Goal: Information Seeking & Learning: Learn about a topic

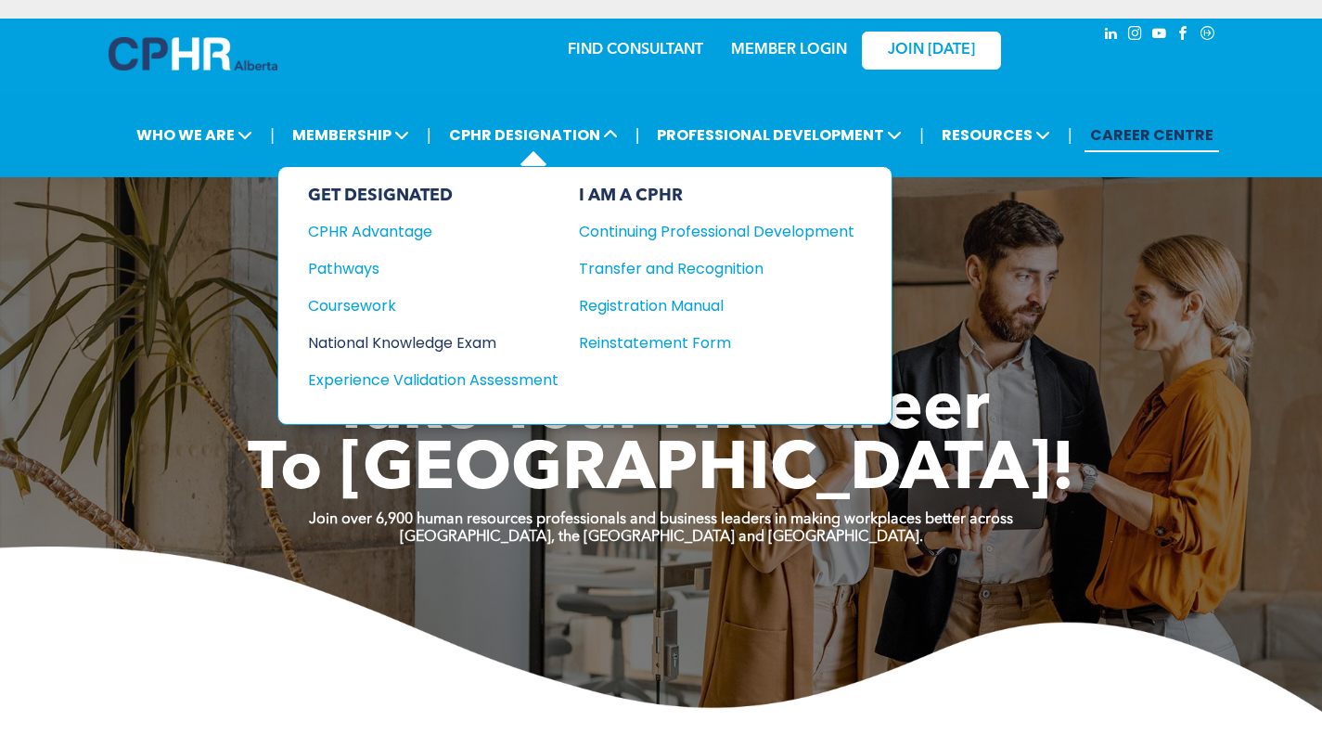
click at [405, 343] on div "National Knowledge Exam" at bounding box center [420, 342] width 225 height 23
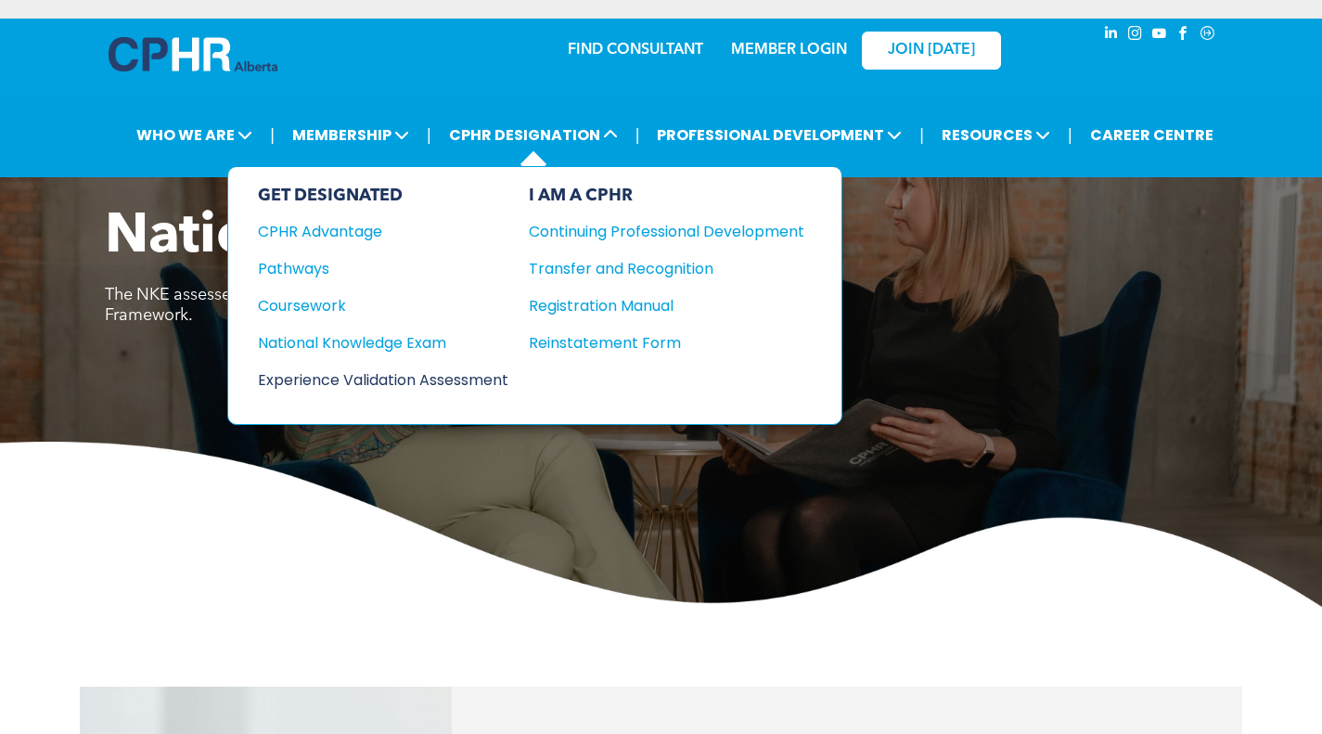
click at [380, 372] on div "Experience Validation Assessment" at bounding box center [370, 379] width 225 height 23
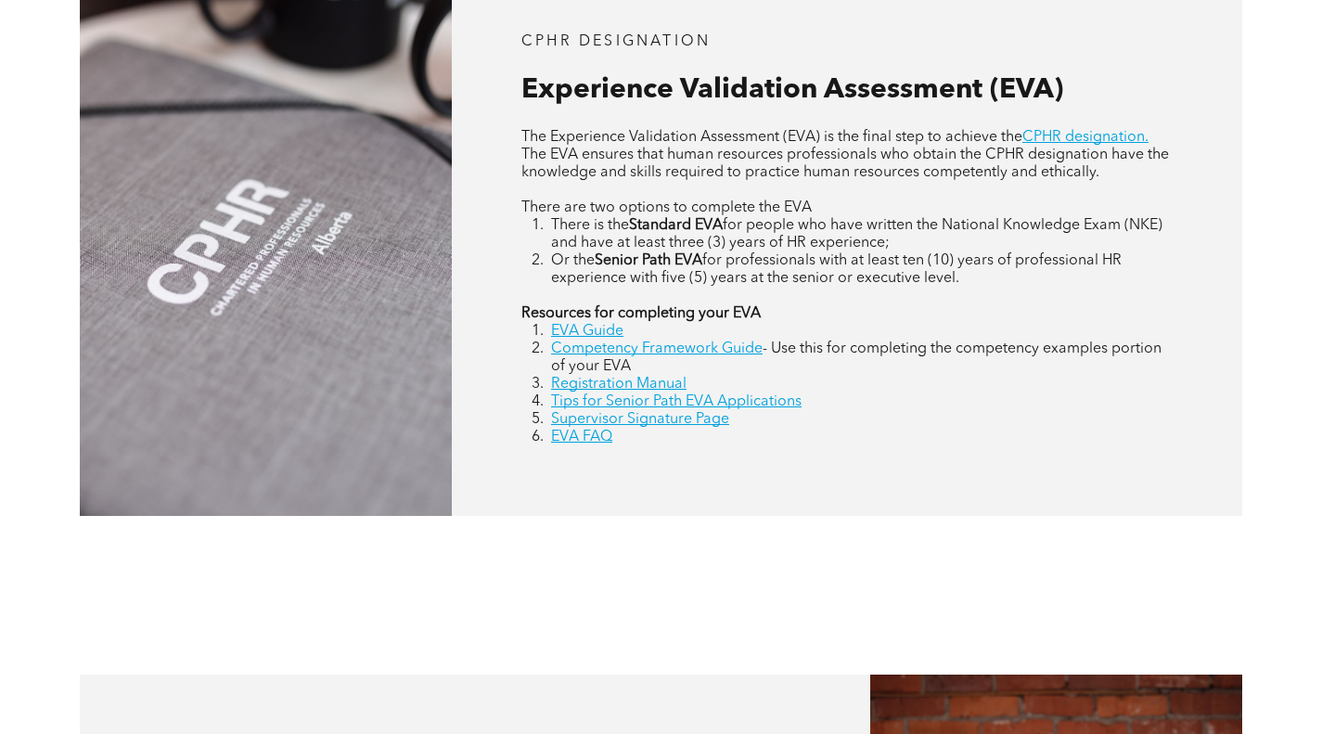
scroll to position [1021, 0]
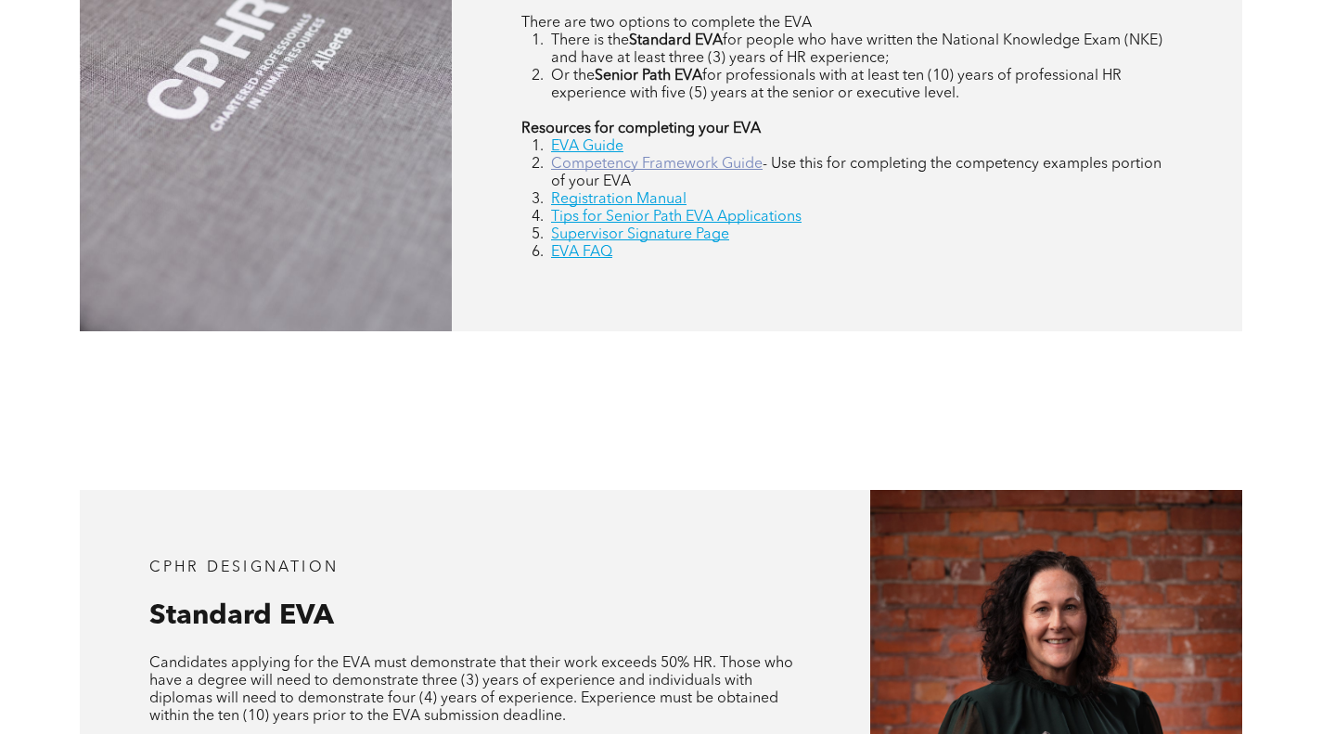
click at [633, 172] on link "Competency Framework Guide" at bounding box center [657, 164] width 212 height 15
click at [631, 165] on link "Competency Framework Guide" at bounding box center [657, 164] width 212 height 15
